Goal: Transaction & Acquisition: Subscribe to service/newsletter

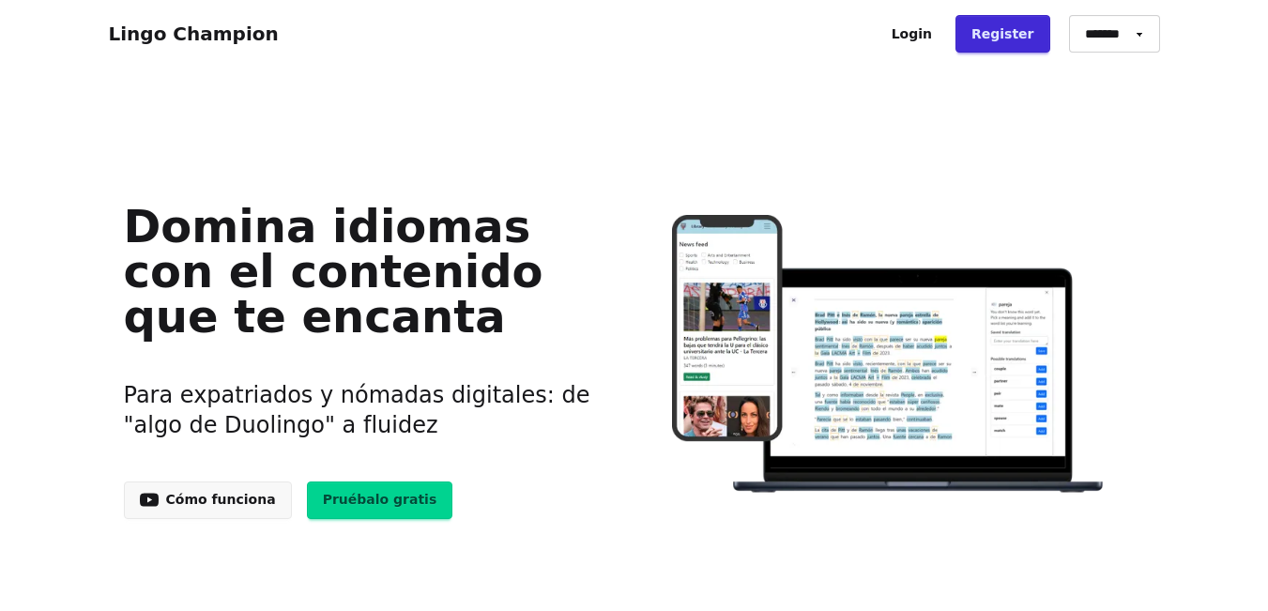
click at [1021, 36] on link "Register" at bounding box center [1003, 34] width 95 height 38
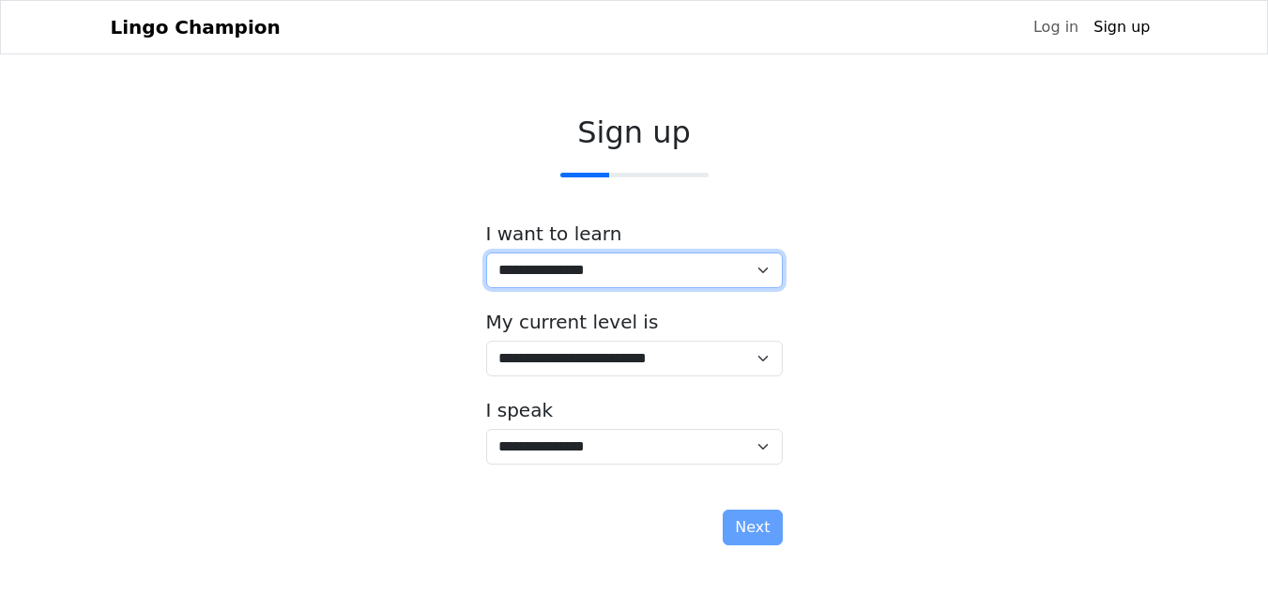
click at [772, 277] on select "**********" at bounding box center [634, 271] width 297 height 36
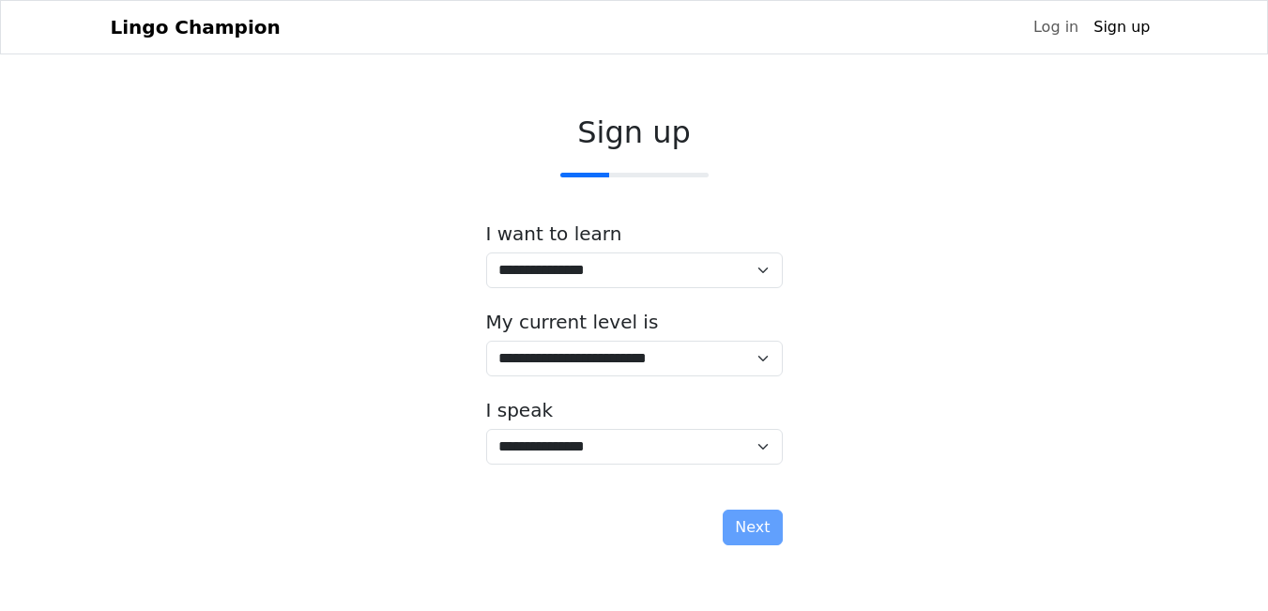
click at [906, 159] on div "**********" at bounding box center [635, 334] width 1048 height 468
